Goal: Entertainment & Leisure: Consume media (video, audio)

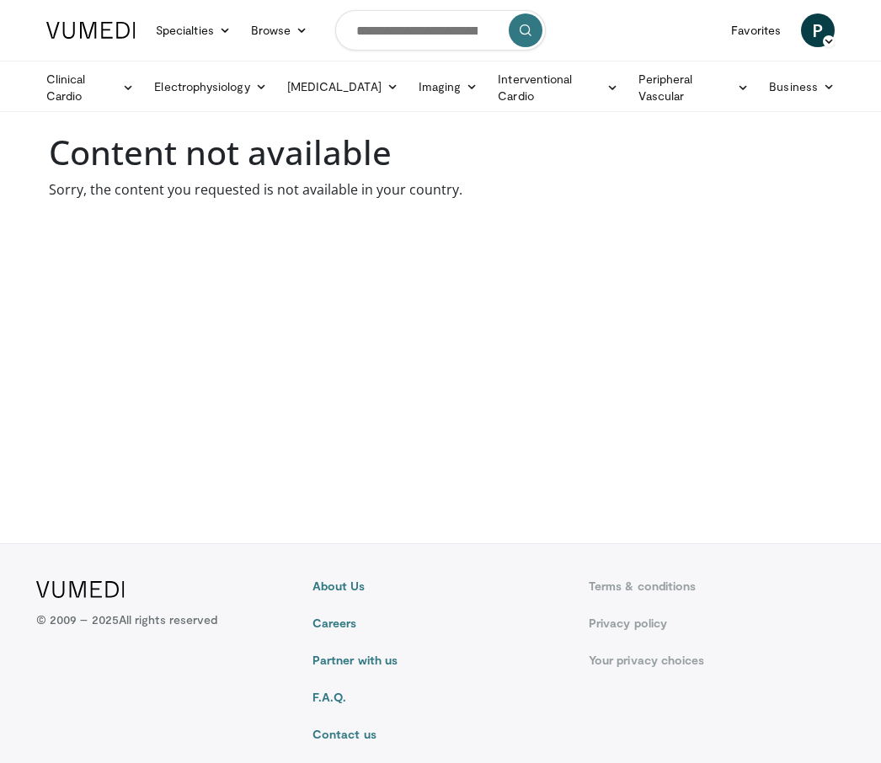
click at [328, 368] on body "Specialties Adult & Family Medicine Allergy, [MEDICAL_DATA], Immunology Anesthe…" at bounding box center [440, 381] width 881 height 763
